Goal: Transaction & Acquisition: Book appointment/travel/reservation

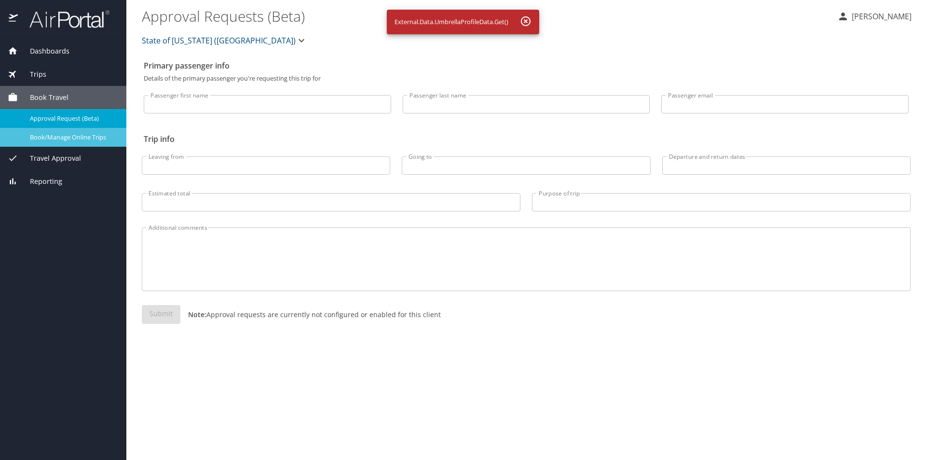
click at [55, 136] on span "Book/Manage Online Trips" at bounding box center [72, 137] width 85 height 9
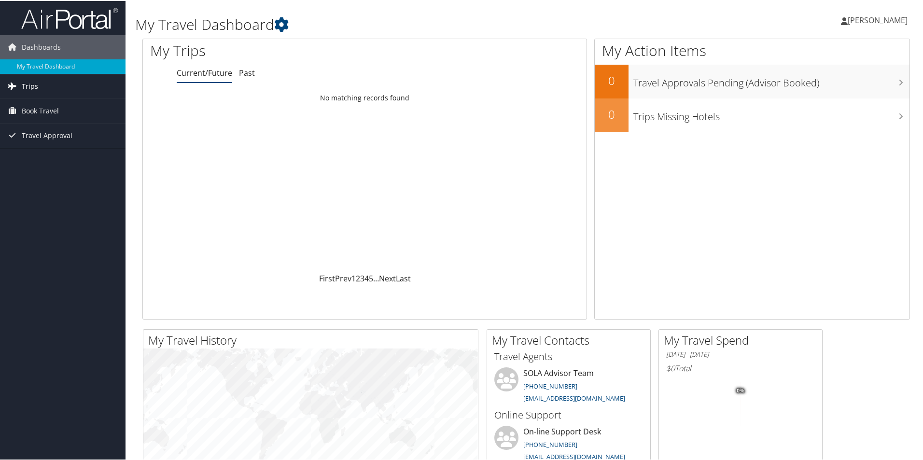
click at [40, 87] on link "Trips" at bounding box center [62, 85] width 125 height 24
click at [27, 152] on span "Book Travel" at bounding box center [40, 153] width 37 height 24
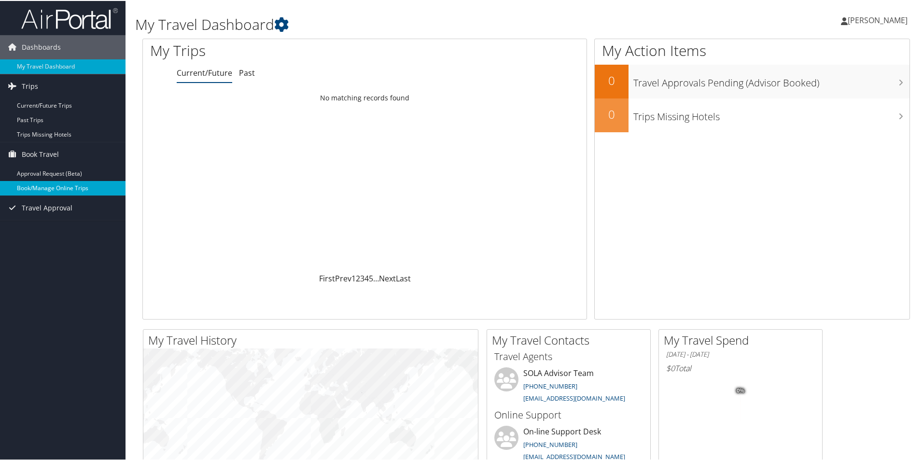
click at [34, 189] on link "Book/Manage Online Trips" at bounding box center [62, 187] width 125 height 14
